Goal: Task Accomplishment & Management: Use online tool/utility

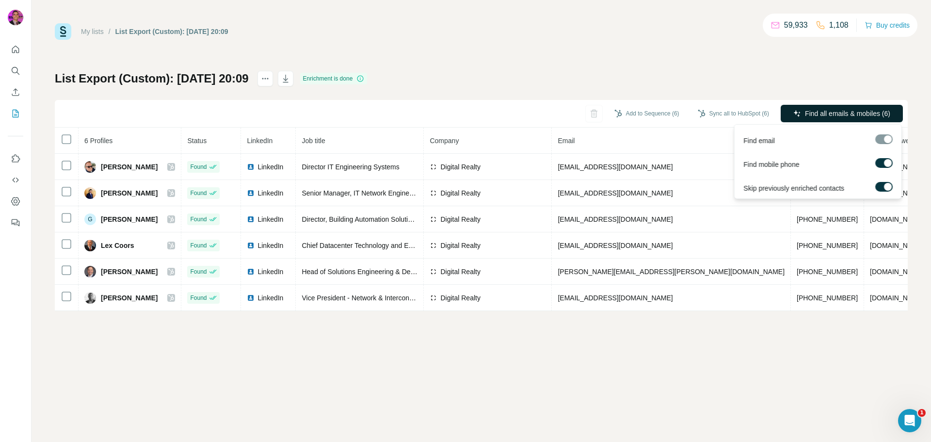
click at [818, 114] on span "Find all emails & mobiles (6)" at bounding box center [847, 114] width 85 height 10
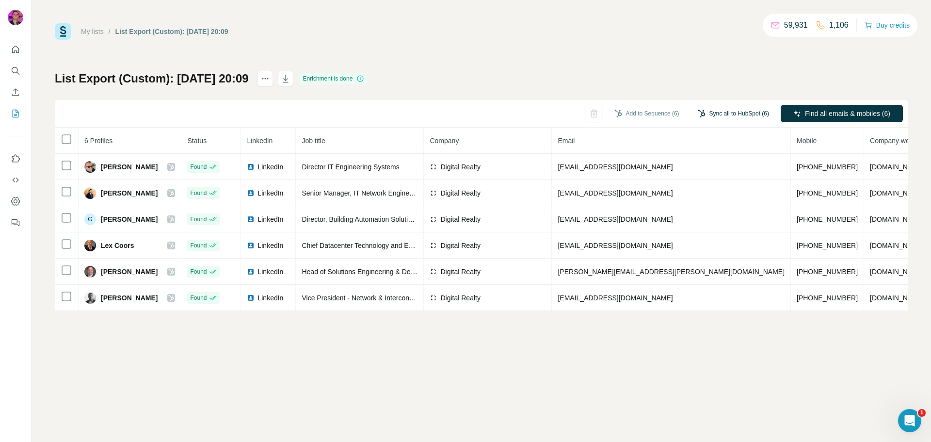
click at [726, 114] on button "Sync all to HubSpot (6)" at bounding box center [733, 113] width 85 height 15
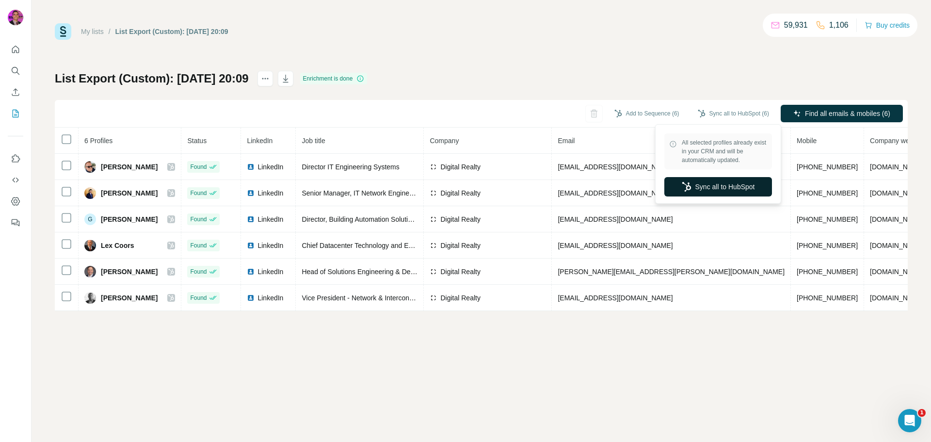
click at [723, 187] on button "Sync all to HubSpot" at bounding box center [718, 186] width 108 height 19
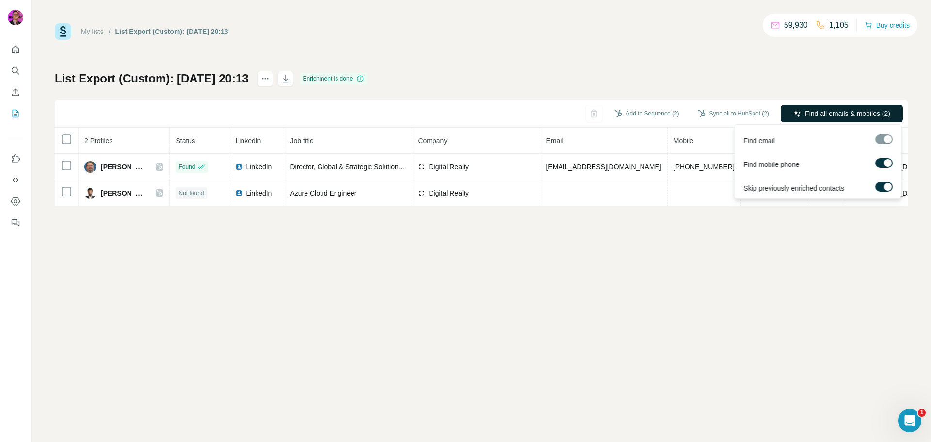
click at [841, 113] on span "Find all emails & mobiles (2)" at bounding box center [847, 114] width 85 height 10
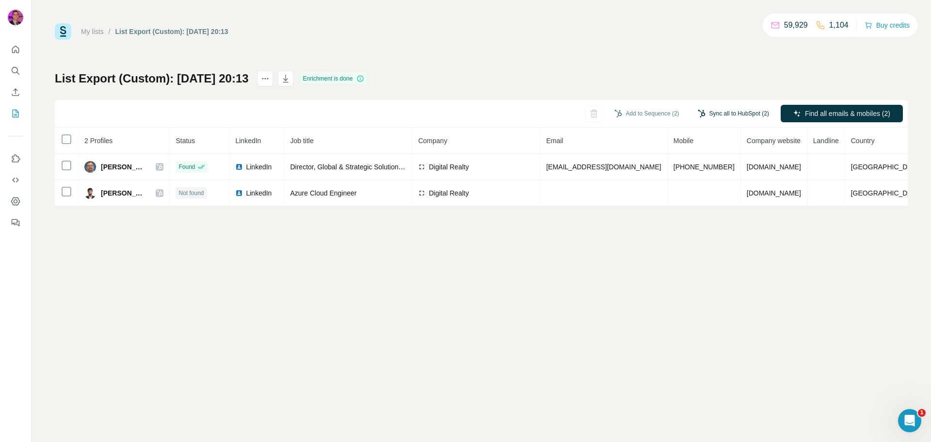
click at [749, 111] on button "Sync all to HubSpot (2)" at bounding box center [733, 113] width 85 height 15
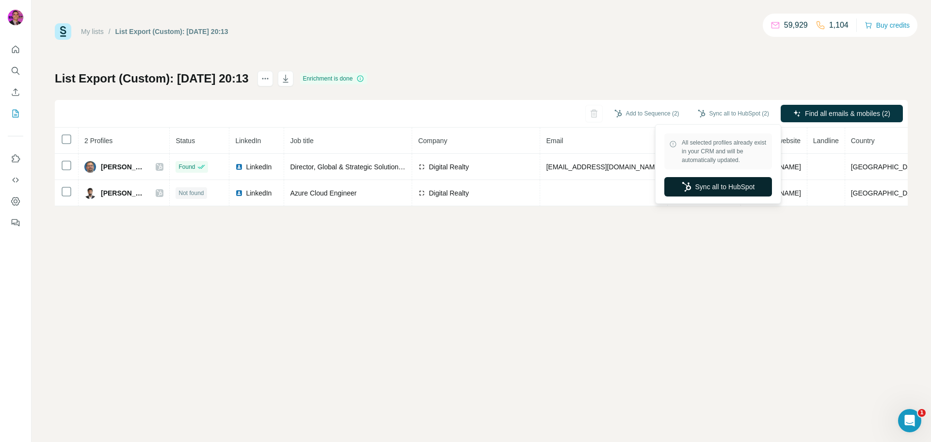
click at [729, 186] on button "Sync all to HubSpot" at bounding box center [718, 186] width 108 height 19
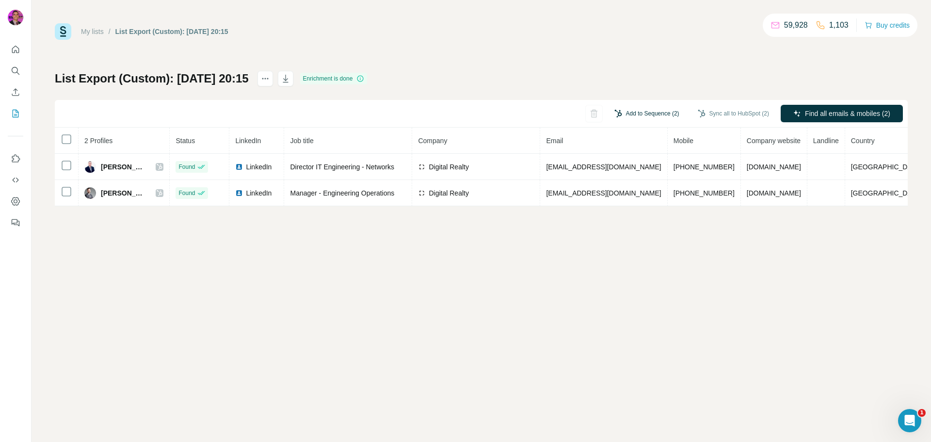
click at [640, 111] on button "Add to Sequence (2)" at bounding box center [646, 113] width 79 height 15
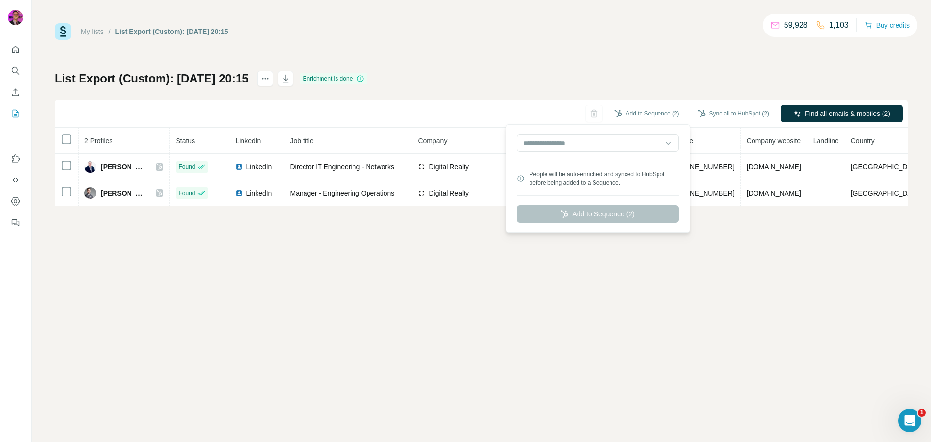
click at [676, 74] on div "List Export (Custom): 09/10/2025 20:15 Enrichment is done Add to Sequence (2) S…" at bounding box center [481, 138] width 853 height 135
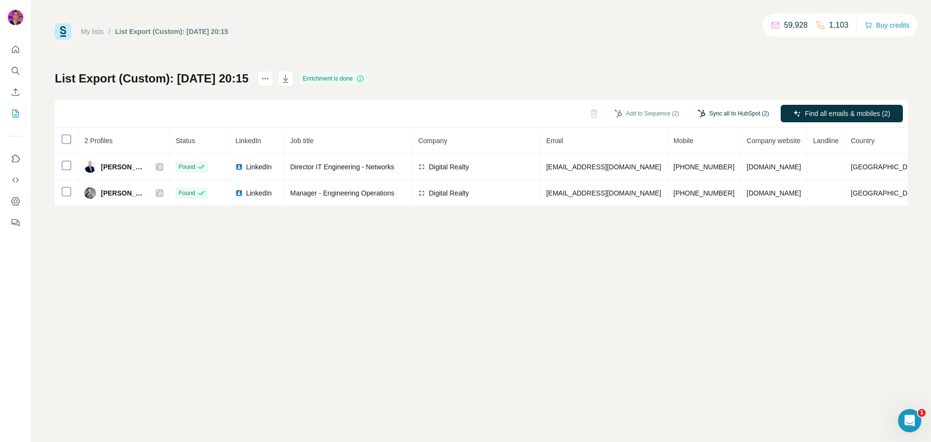
click at [722, 112] on button "Sync all to HubSpot (2)" at bounding box center [733, 113] width 85 height 15
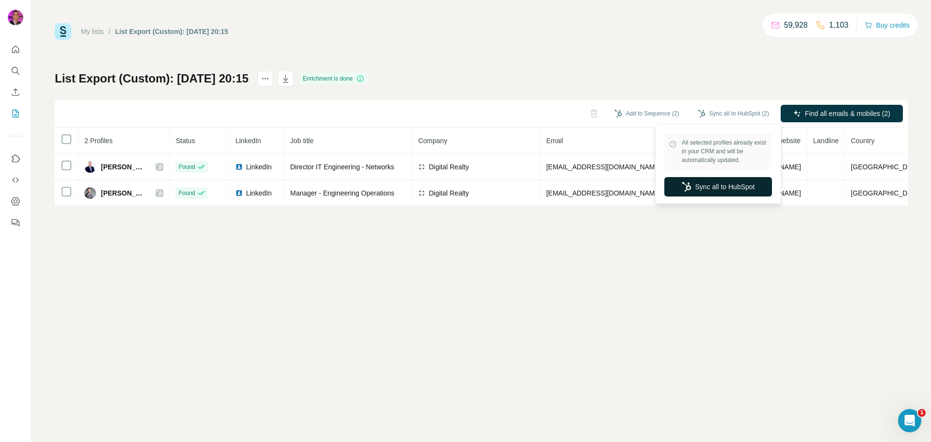
click at [723, 184] on button "Sync all to HubSpot" at bounding box center [718, 186] width 108 height 19
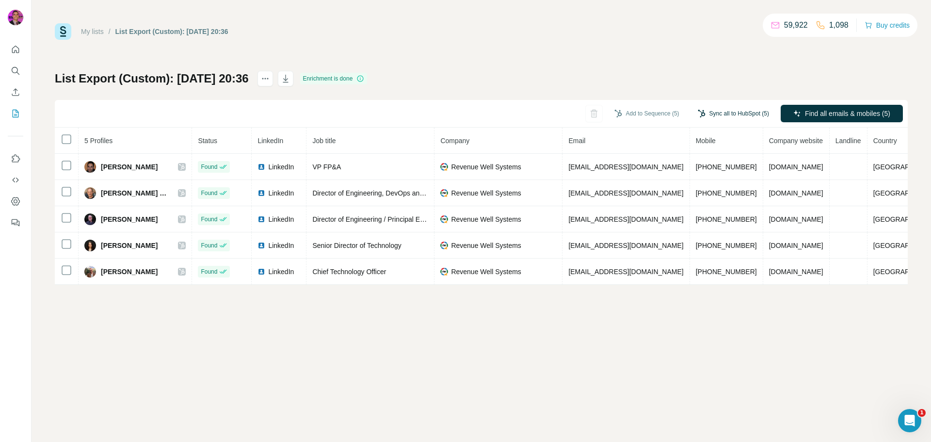
click at [748, 113] on button "Sync all to HubSpot (5)" at bounding box center [733, 113] width 85 height 15
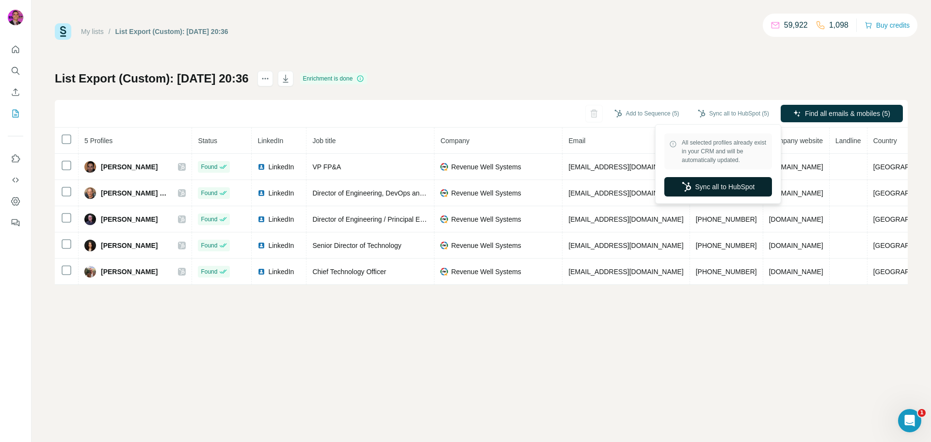
click at [730, 187] on button "Sync all to HubSpot" at bounding box center [718, 186] width 108 height 19
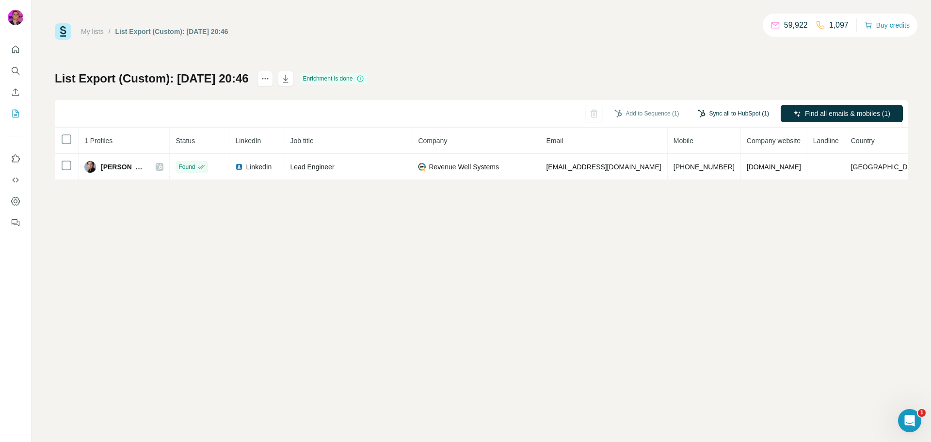
click at [731, 116] on button "Sync all to HubSpot (1)" at bounding box center [733, 113] width 85 height 15
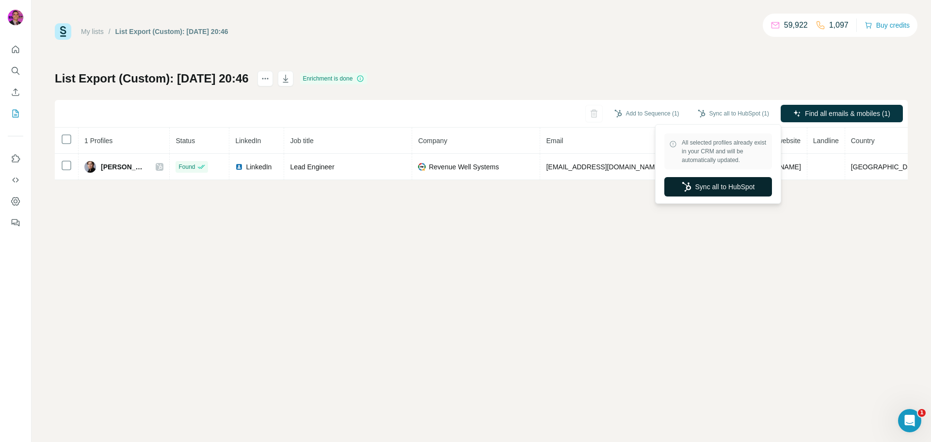
click at [703, 183] on button "Sync all to HubSpot" at bounding box center [718, 186] width 108 height 19
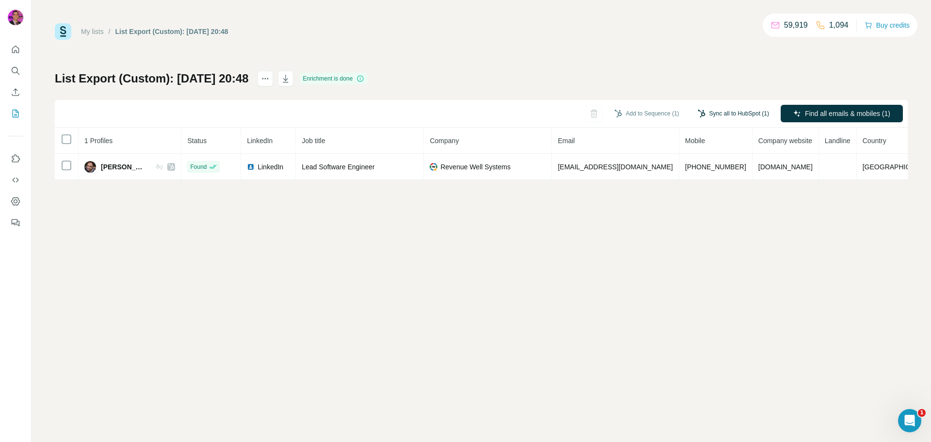
click at [716, 114] on button "Sync all to HubSpot (1)" at bounding box center [733, 113] width 85 height 15
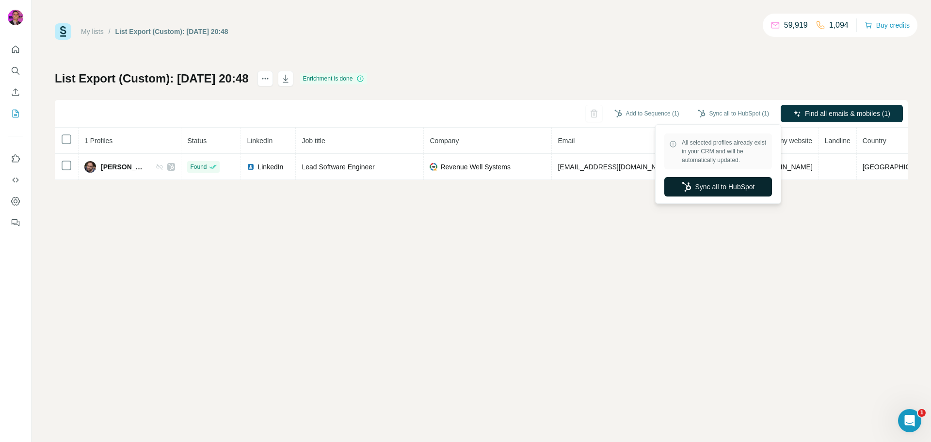
click at [723, 185] on button "Sync all to HubSpot" at bounding box center [718, 186] width 108 height 19
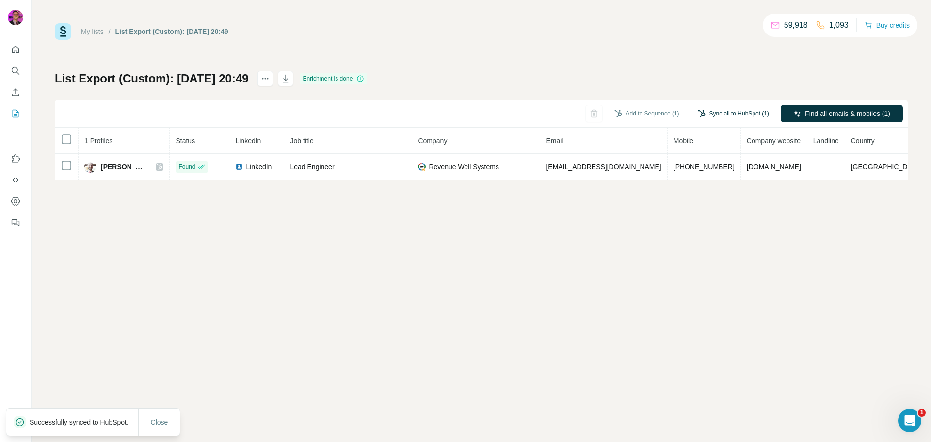
click at [729, 114] on button "Sync all to HubSpot (1)" at bounding box center [733, 113] width 85 height 15
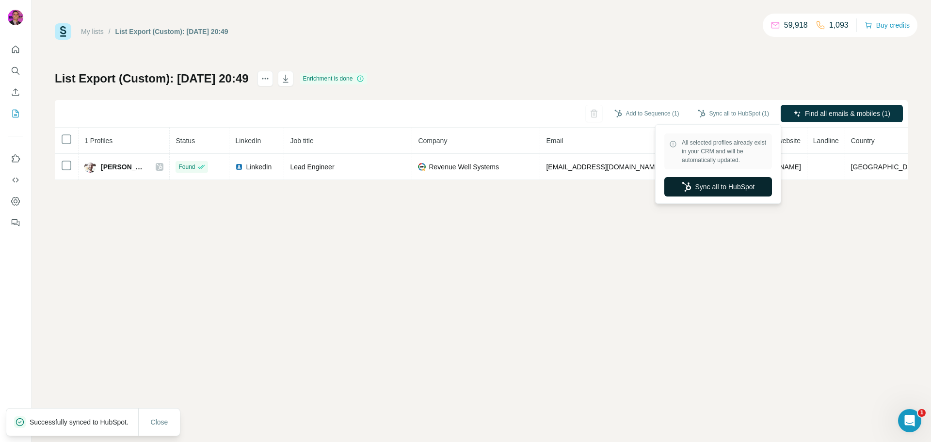
click at [714, 184] on button "Sync all to HubSpot" at bounding box center [718, 186] width 108 height 19
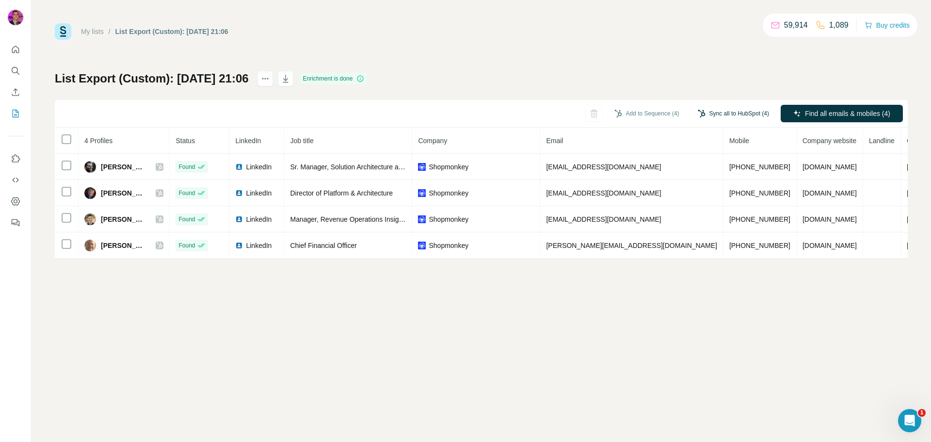
click at [740, 115] on button "Sync all to HubSpot (4)" at bounding box center [733, 113] width 85 height 15
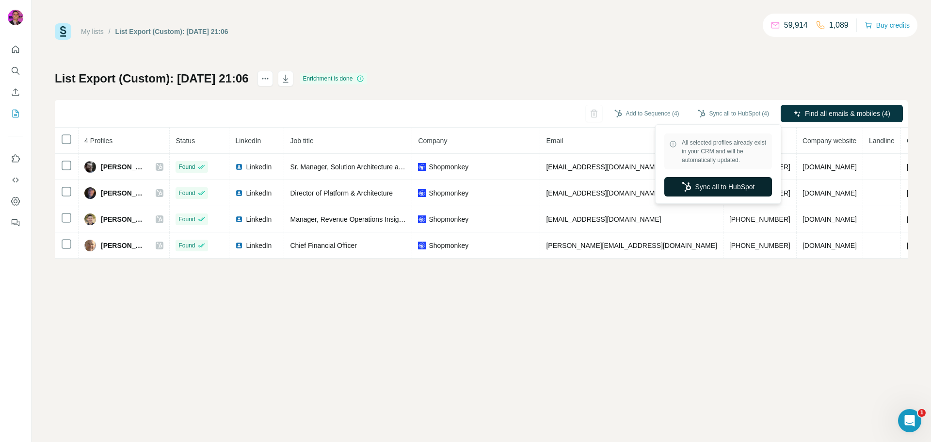
click at [719, 184] on button "Sync all to HubSpot" at bounding box center [718, 186] width 108 height 19
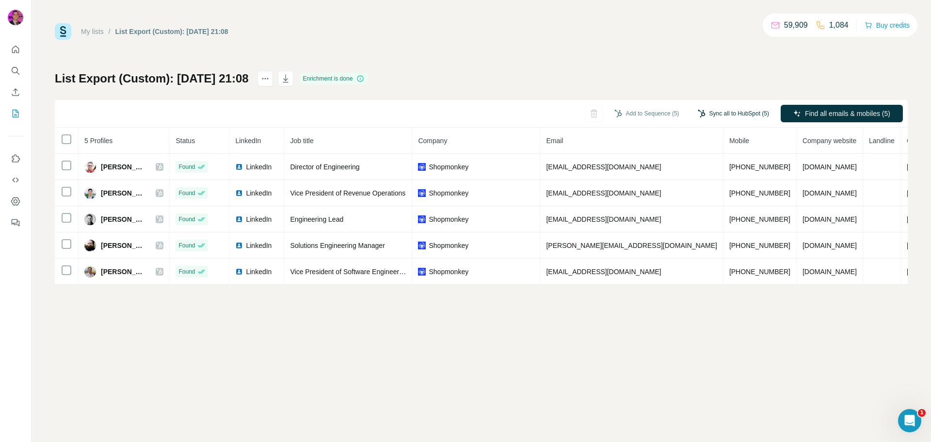
click at [719, 113] on button "Sync all to HubSpot (5)" at bounding box center [733, 113] width 85 height 15
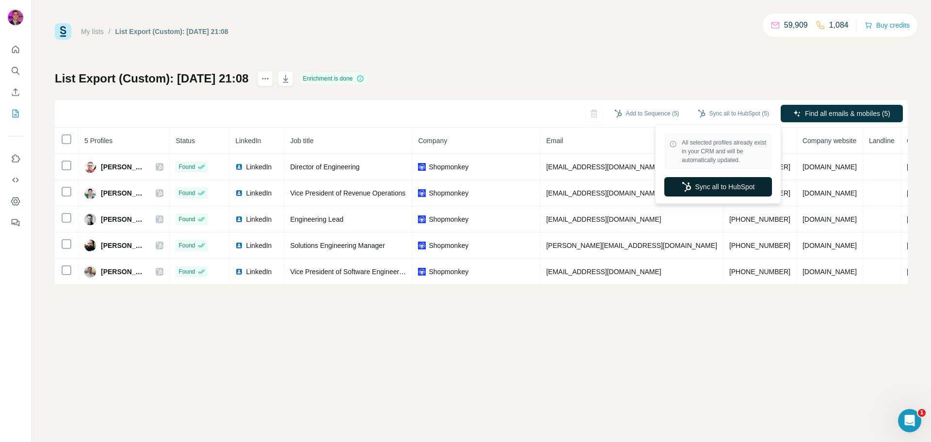
click at [709, 186] on button "Sync all to HubSpot" at bounding box center [718, 186] width 108 height 19
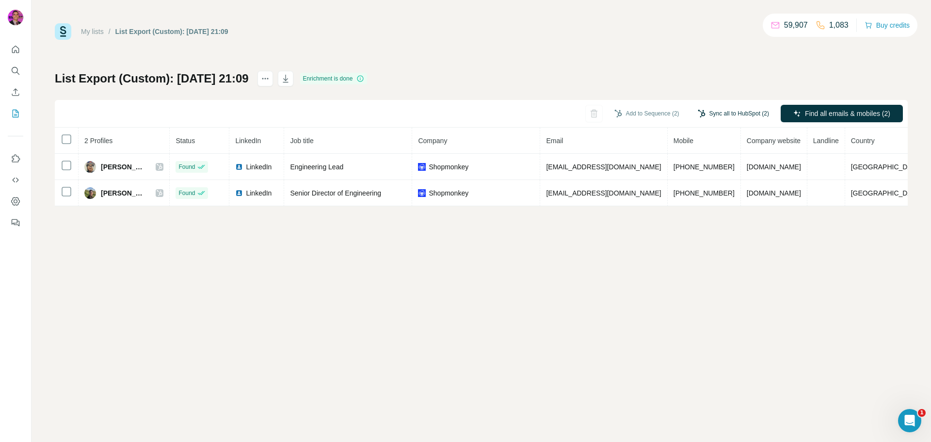
click at [722, 113] on button "Sync all to HubSpot (2)" at bounding box center [733, 113] width 85 height 15
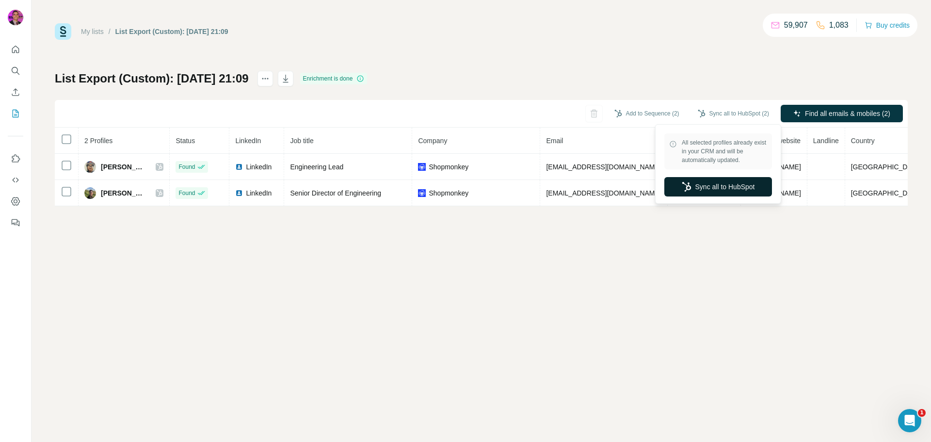
click at [718, 189] on button "Sync all to HubSpot" at bounding box center [718, 186] width 108 height 19
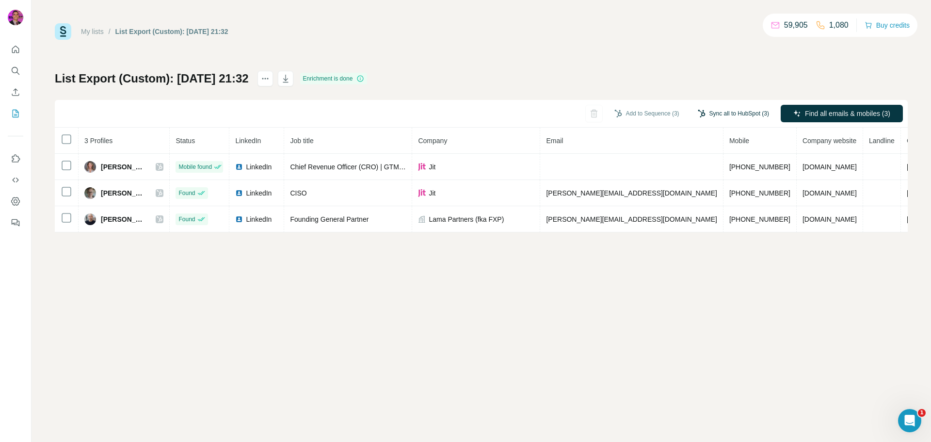
click at [714, 113] on button "Sync all to HubSpot (3)" at bounding box center [733, 113] width 85 height 15
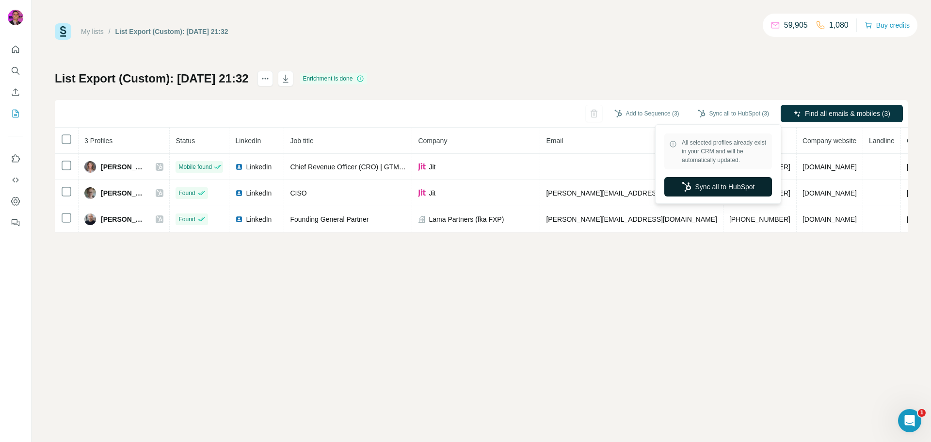
click at [711, 191] on button "Sync all to HubSpot" at bounding box center [718, 186] width 108 height 19
